Goal: Transaction & Acquisition: Purchase product/service

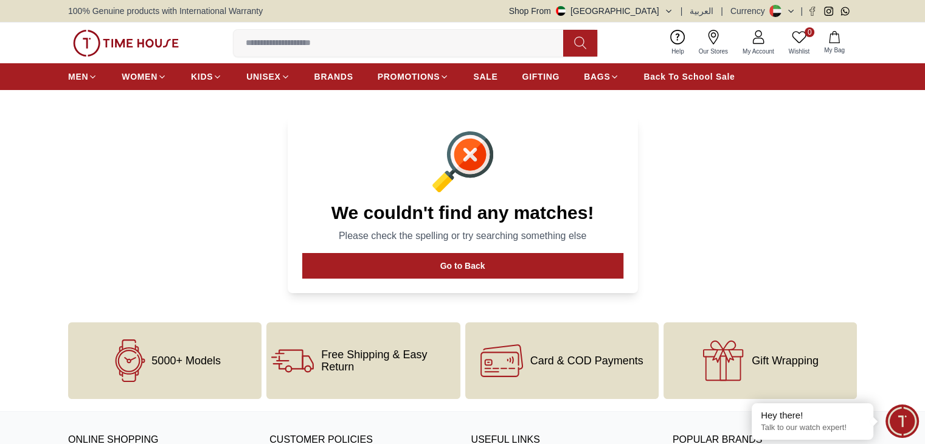
click at [164, 358] on span "5000+ Models" at bounding box center [186, 361] width 69 height 12
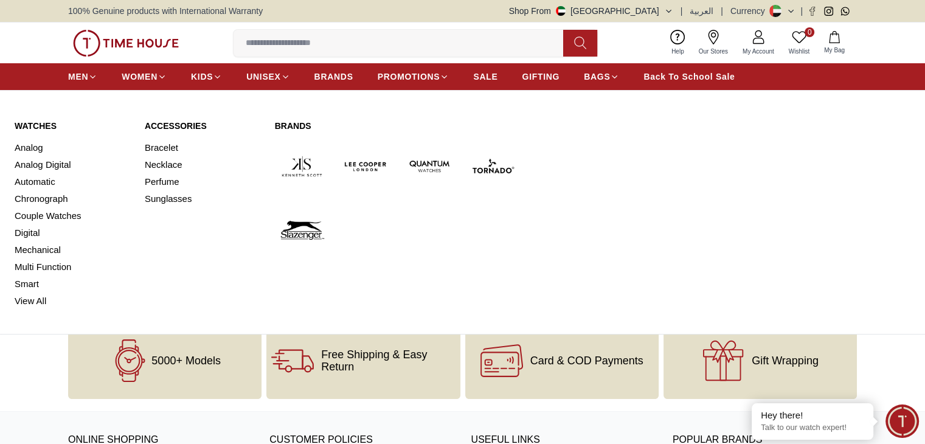
click at [299, 123] on link "Brands" at bounding box center [398, 126] width 246 height 12
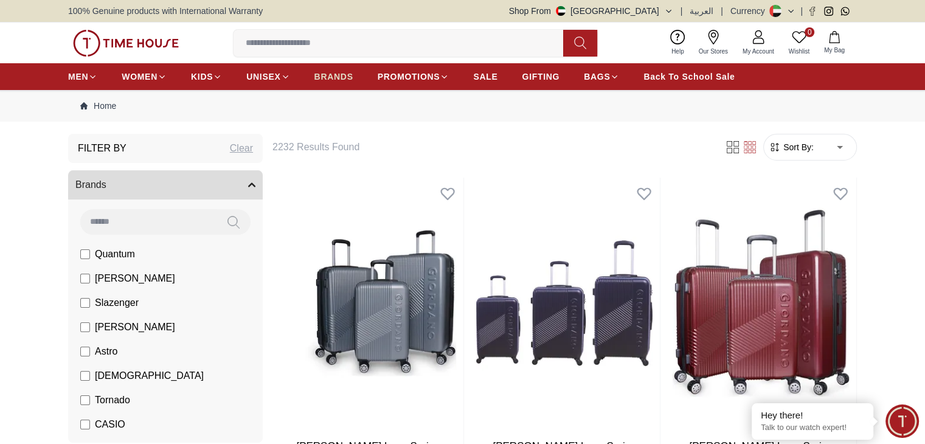
click at [322, 66] on link "BRANDS" at bounding box center [334, 77] width 39 height 22
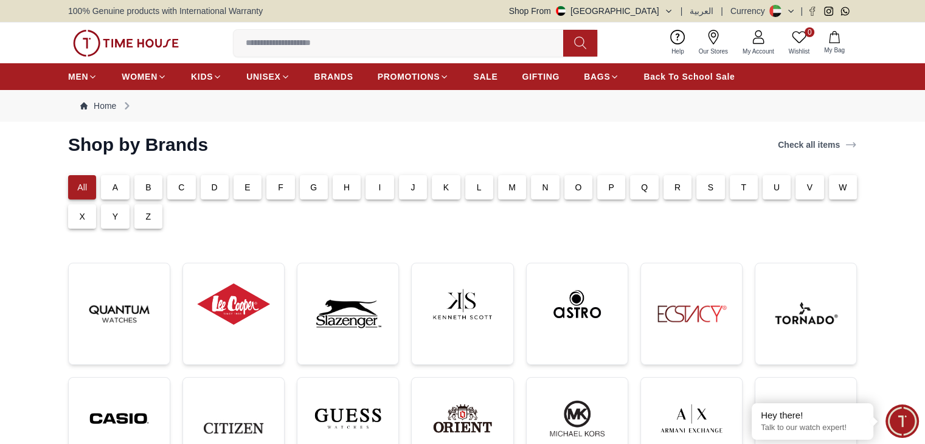
drag, startPoint x: 717, startPoint y: 187, endPoint x: 681, endPoint y: 193, distance: 35.7
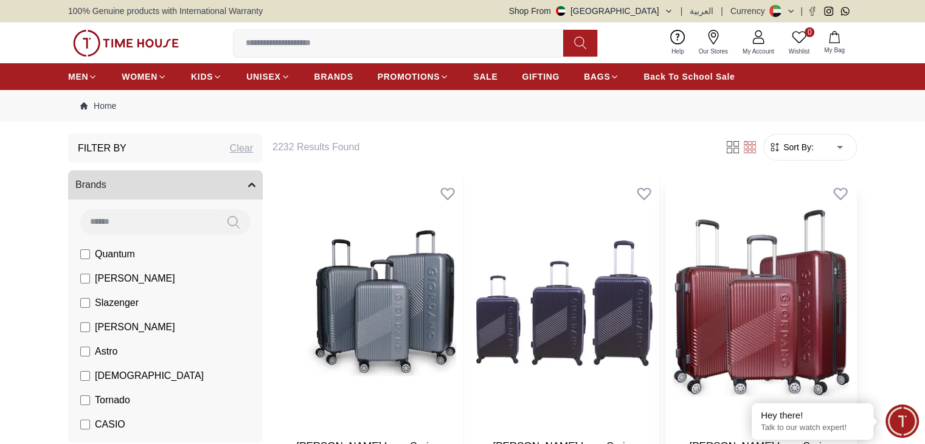
drag, startPoint x: 582, startPoint y: 217, endPoint x: 573, endPoint y: 217, distance: 9.1
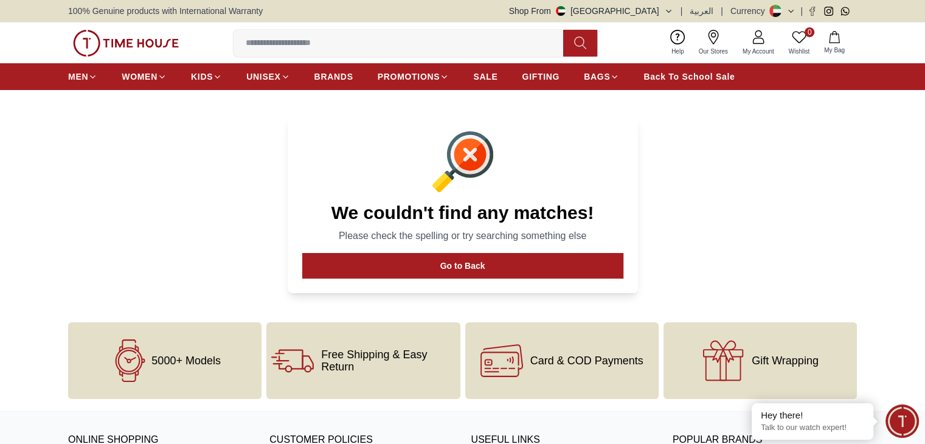
drag, startPoint x: 537, startPoint y: 176, endPoint x: 545, endPoint y: 172, distance: 9.5
drag, startPoint x: 613, startPoint y: 203, endPoint x: 579, endPoint y: 213, distance: 36.0
click at [296, 54] on label at bounding box center [404, 43] width 340 height 27
click at [296, 54] on input at bounding box center [404, 43] width 340 height 24
drag, startPoint x: 301, startPoint y: 47, endPoint x: 323, endPoint y: 55, distance: 23.3
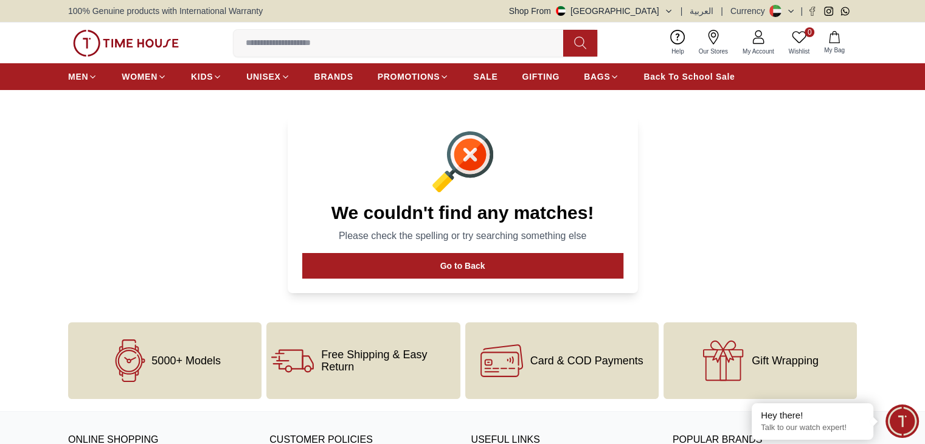
click at [304, 50] on input at bounding box center [404, 43] width 340 height 24
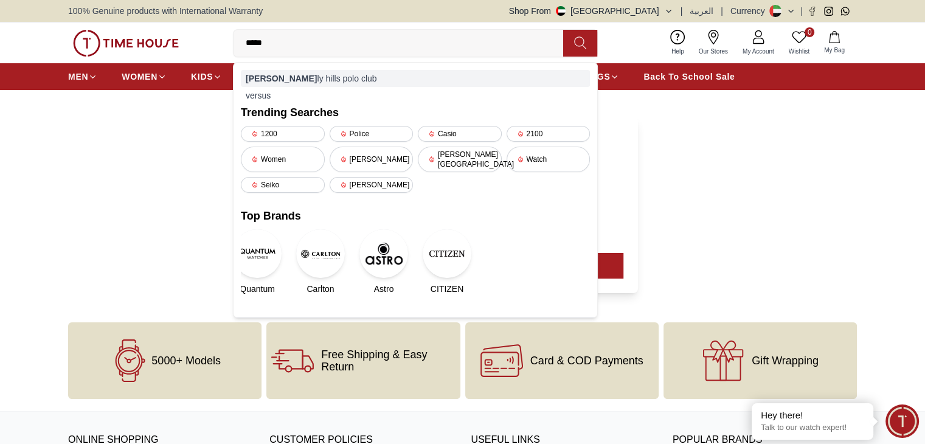
type input "*****"
click at [300, 81] on div "bever ly hills polo club" at bounding box center [415, 78] width 349 height 17
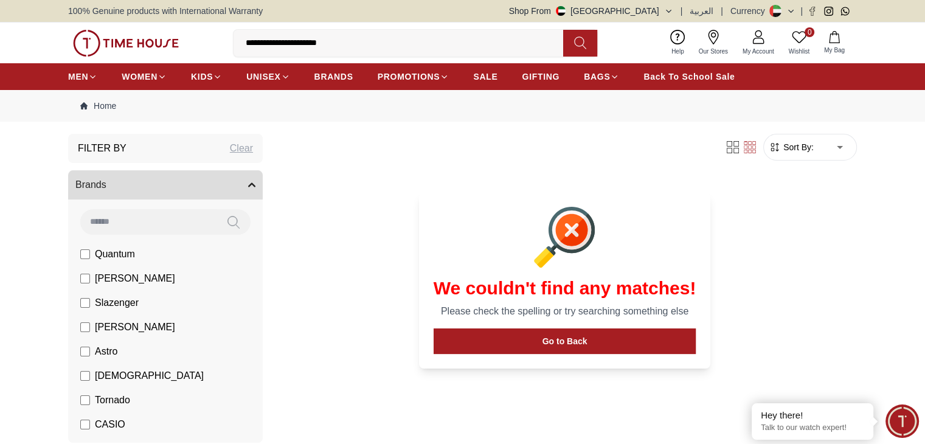
click at [255, 189] on button "Brands" at bounding box center [165, 184] width 195 height 29
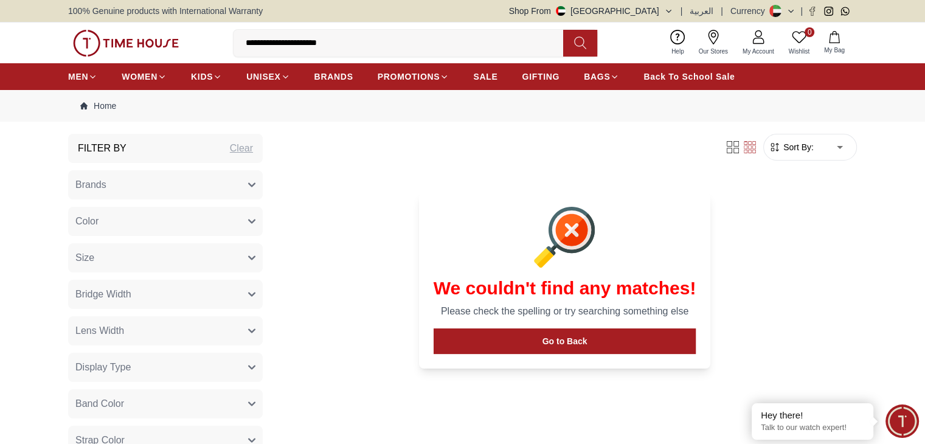
click at [253, 188] on button "Brands" at bounding box center [165, 184] width 195 height 29
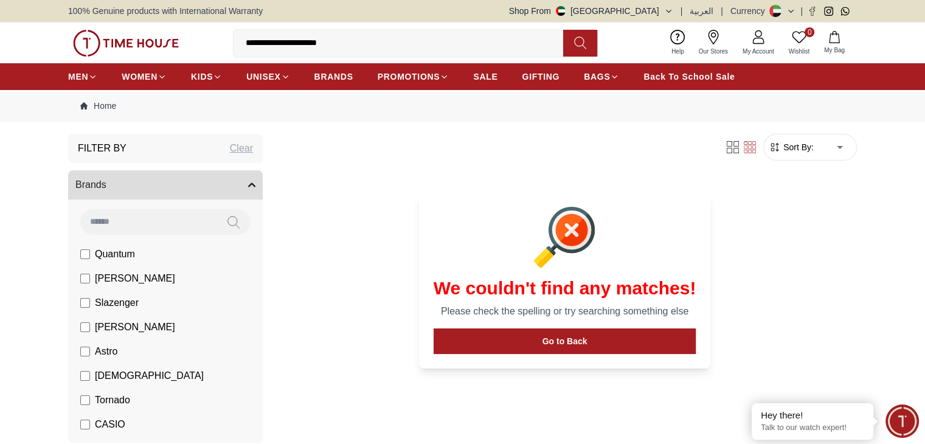
scroll to position [101, 0]
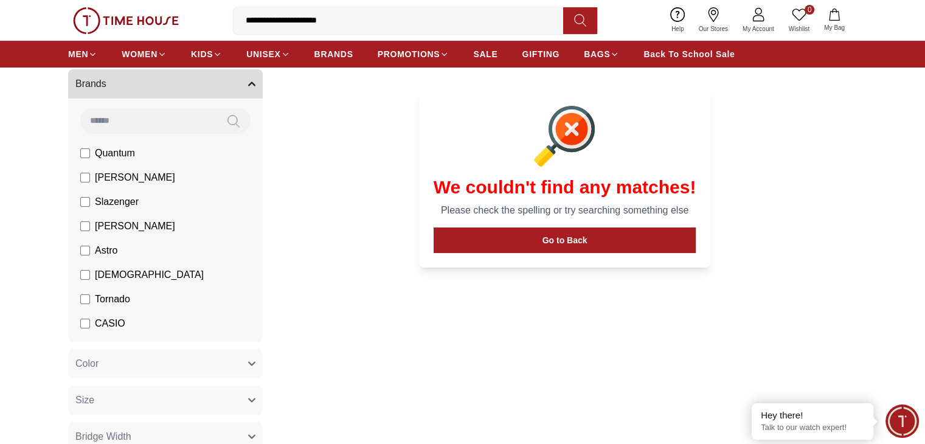
click at [122, 180] on span "[PERSON_NAME]" at bounding box center [135, 177] width 80 height 15
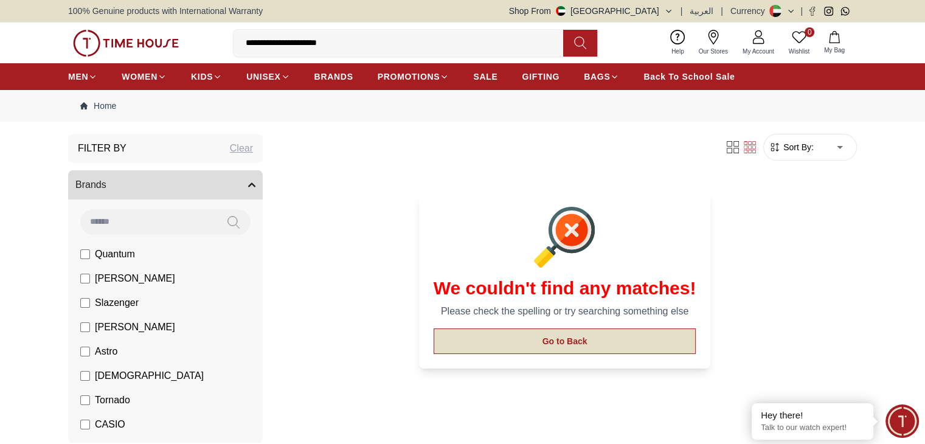
click at [554, 343] on button "Go to Back" at bounding box center [565, 342] width 263 height 26
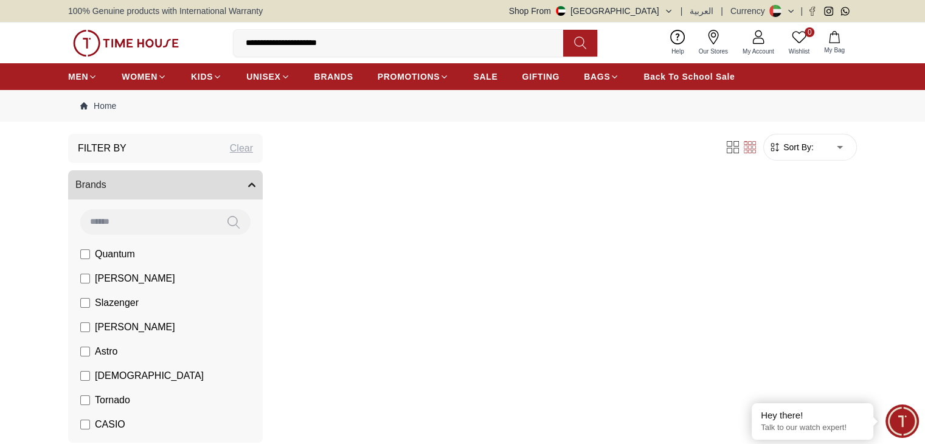
scroll to position [101, 0]
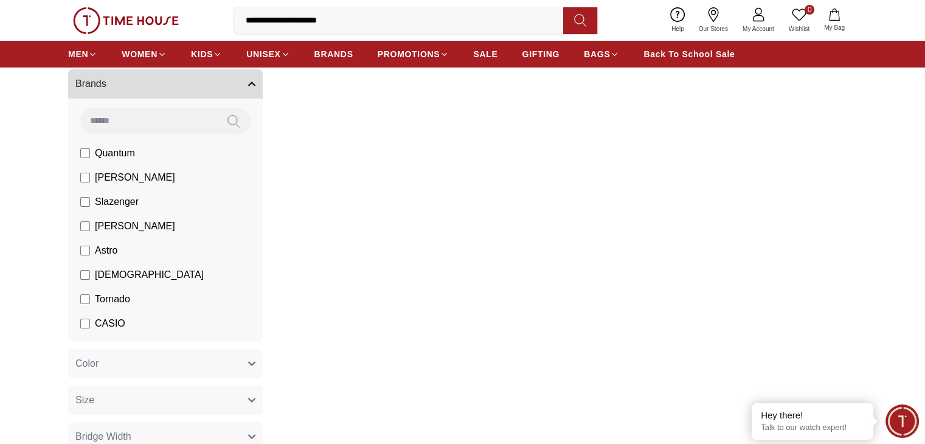
click at [342, 16] on input "**********" at bounding box center [404, 21] width 340 height 24
drag, startPoint x: 231, startPoint y: 16, endPoint x: 178, endPoint y: 16, distance: 52.9
click at [178, 16] on div "**********" at bounding box center [462, 20] width 789 height 41
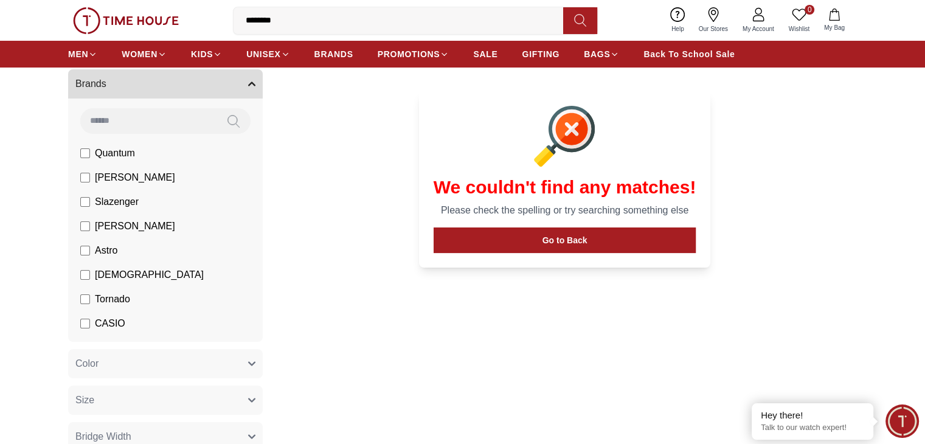
type input "*********"
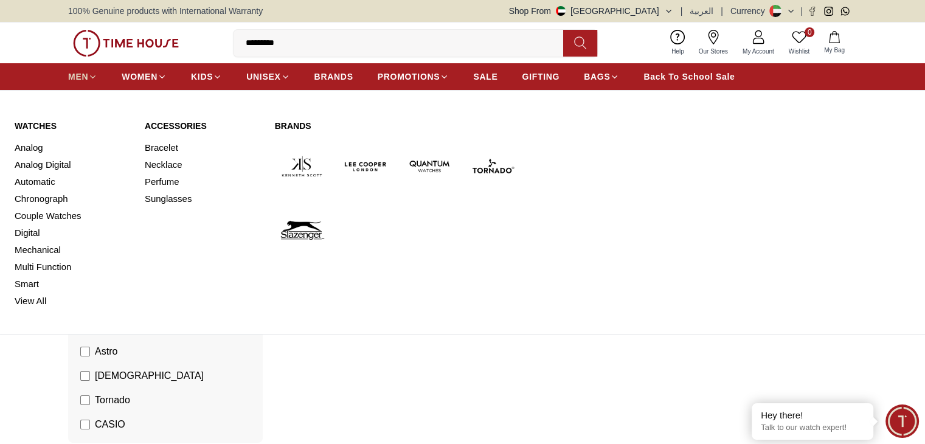
click at [86, 74] on span "MEN" at bounding box center [78, 77] width 20 height 12
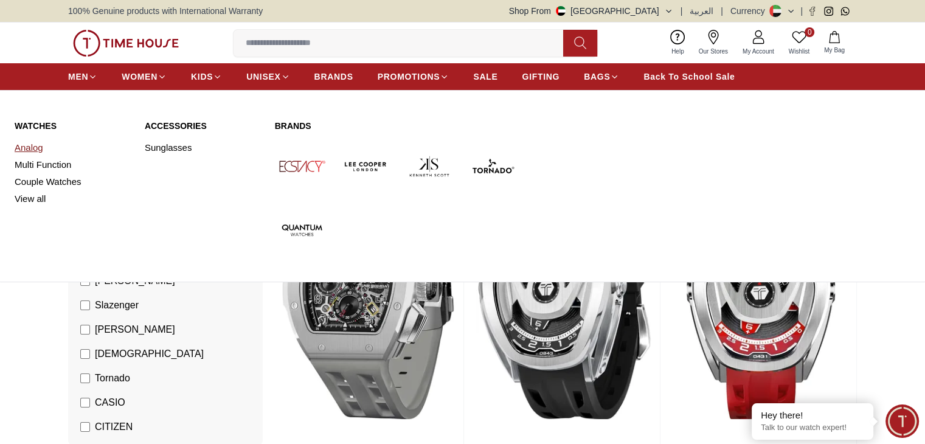
click at [41, 152] on link "Analog" at bounding box center [73, 147] width 116 height 17
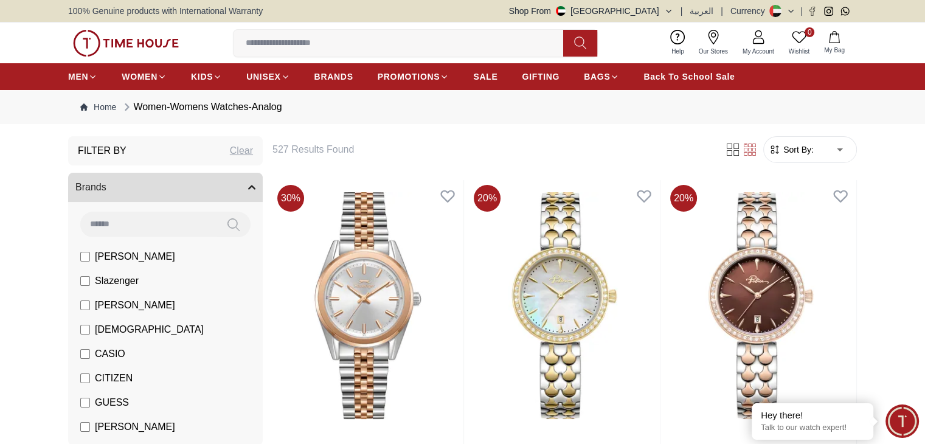
drag, startPoint x: 394, startPoint y: 122, endPoint x: 426, endPoint y: 103, distance: 37.2
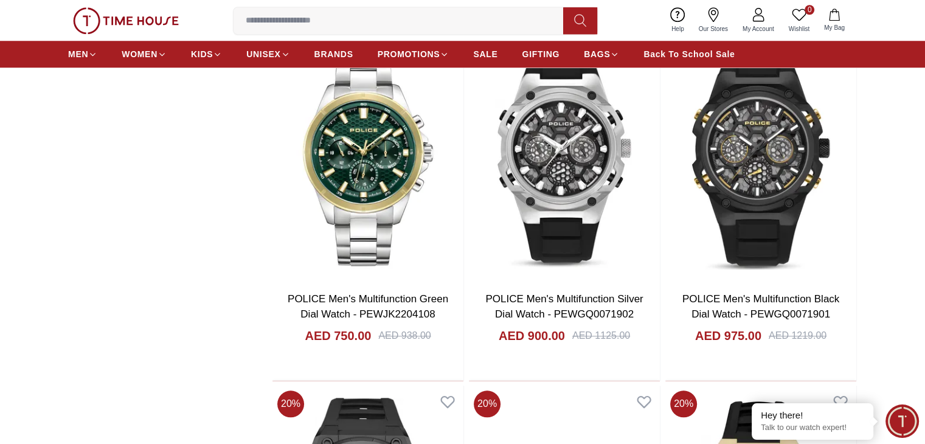
scroll to position [1217, 0]
drag, startPoint x: 621, startPoint y: 261, endPoint x: 643, endPoint y: 262, distance: 21.9
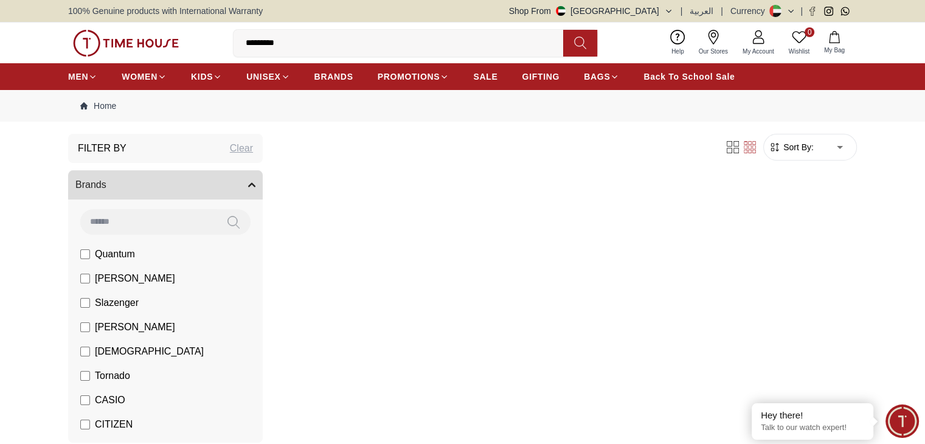
scroll to position [101, 0]
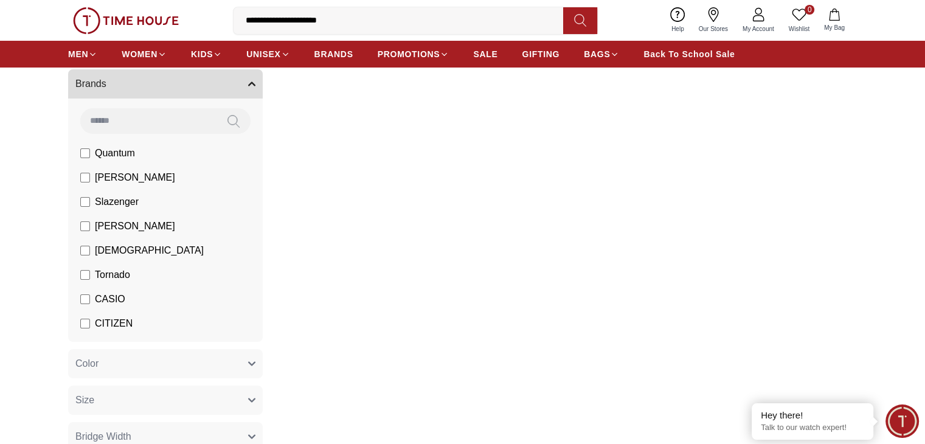
drag, startPoint x: 770, startPoint y: 223, endPoint x: 761, endPoint y: 228, distance: 10.1
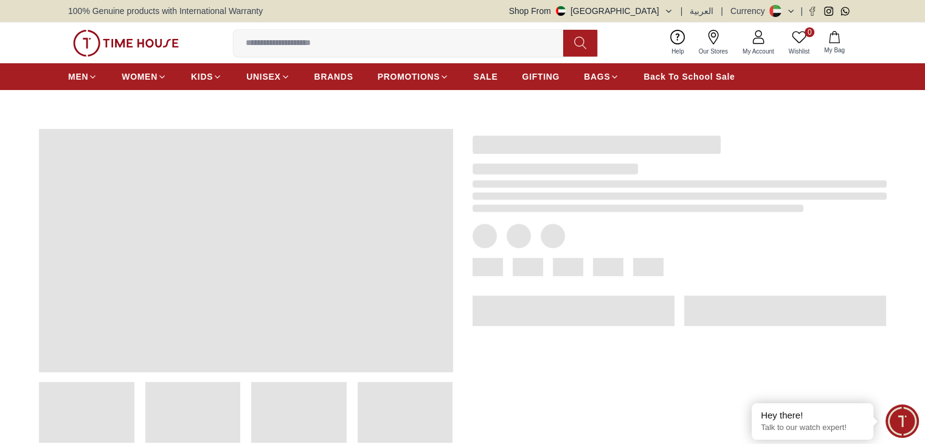
drag, startPoint x: 618, startPoint y: 201, endPoint x: 607, endPoint y: 201, distance: 11.0
